Goal: Find specific page/section: Find specific page/section

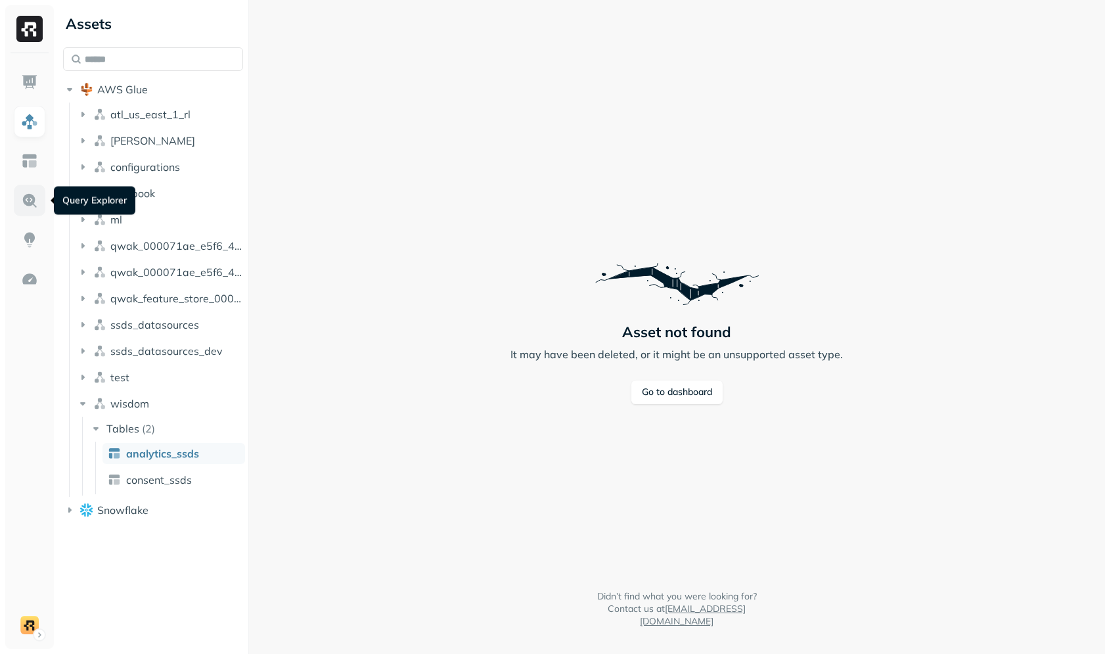
click at [26, 205] on img at bounding box center [29, 200] width 17 height 17
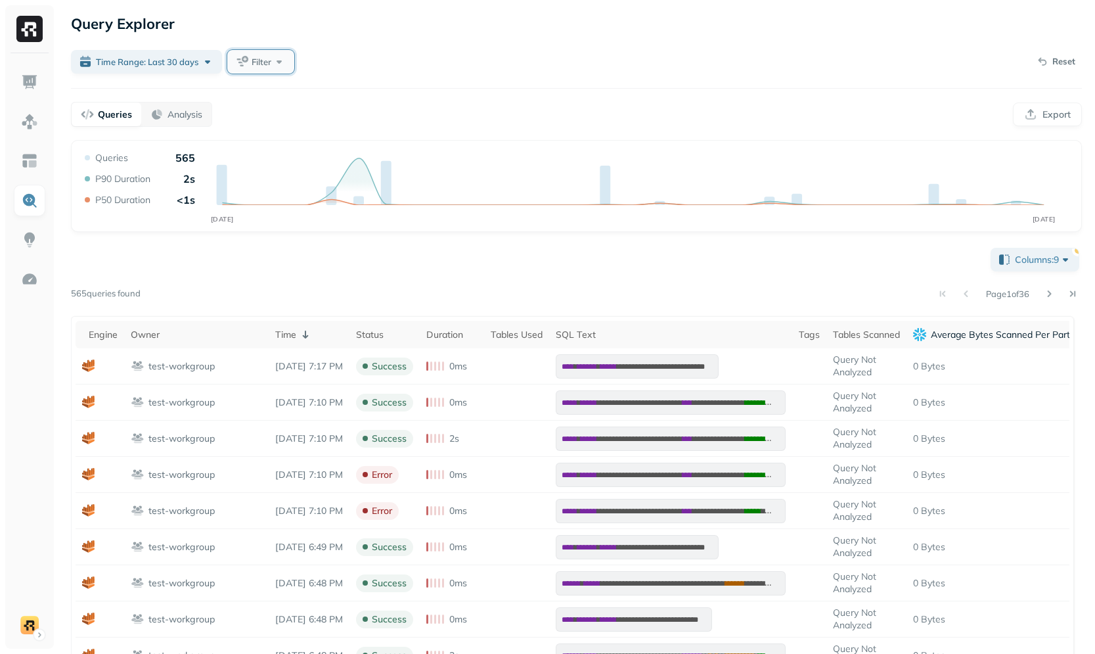
click at [259, 65] on span "Filter" at bounding box center [262, 62] width 20 height 12
type input "*"
click at [317, 217] on span "uery Types" at bounding box center [313, 219] width 48 height 12
click at [580, 74] on div "Time Range: Last 30 days Filter Reset" at bounding box center [576, 62] width 1011 height 26
click at [294, 53] on button "Query Types" at bounding box center [276, 62] width 99 height 24
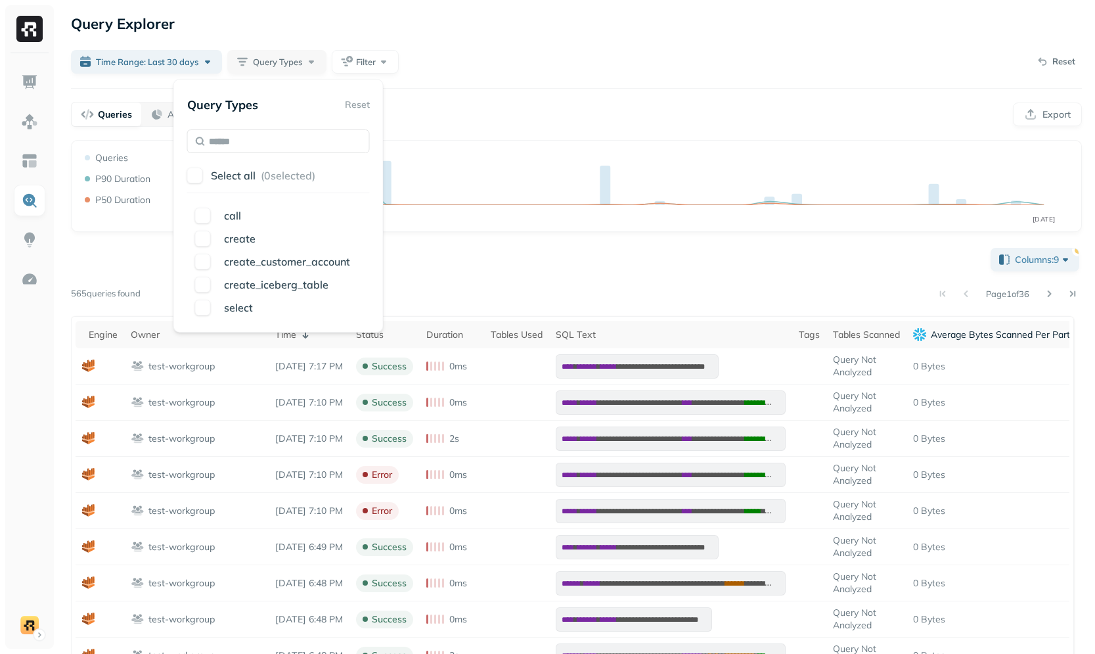
click at [524, 107] on div "Queries Analysis Export" at bounding box center [576, 114] width 1011 height 25
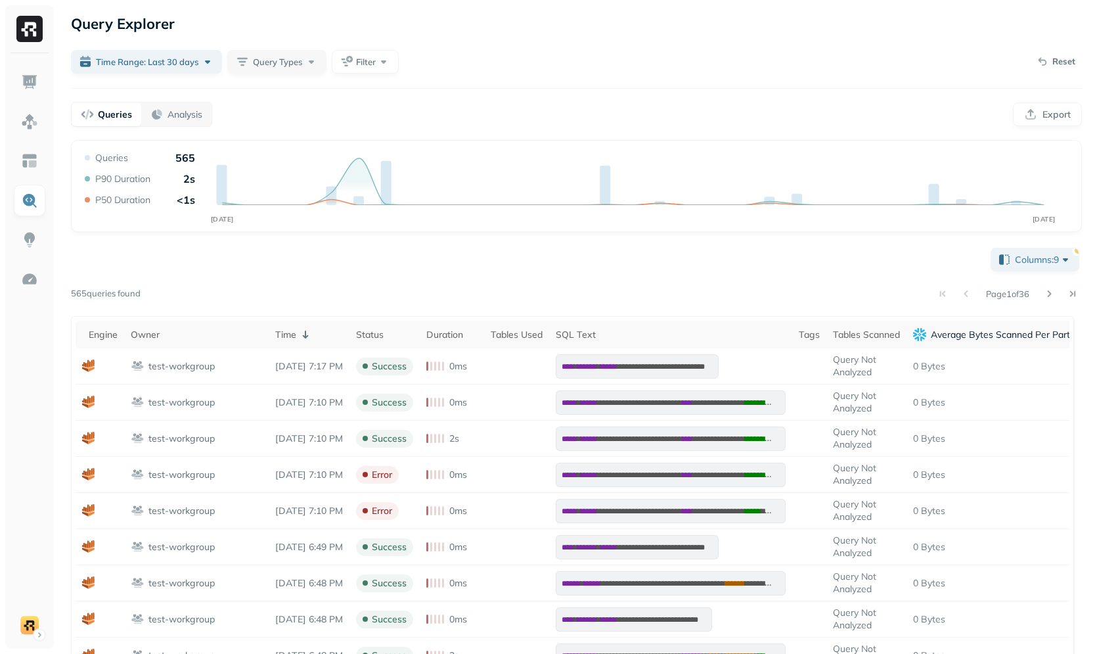
click at [241, 298] on div "Page 1 of 36" at bounding box center [612, 294] width 942 height 18
